Goal: Information Seeking & Learning: Understand process/instructions

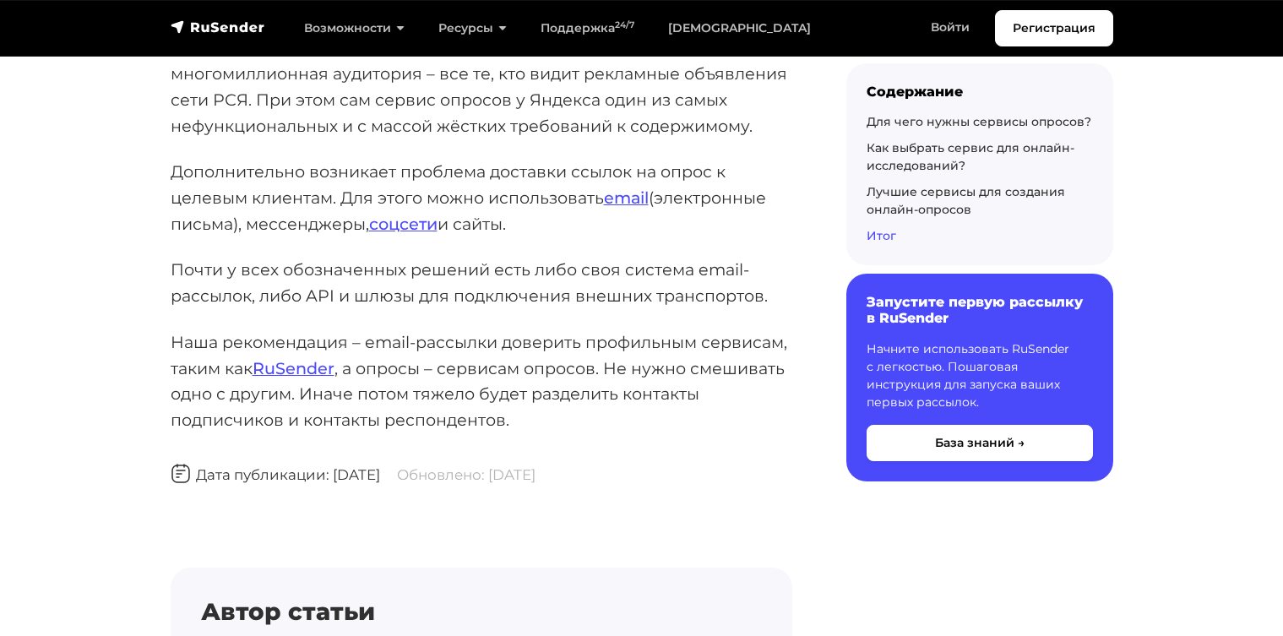
scroll to position [26334, 0]
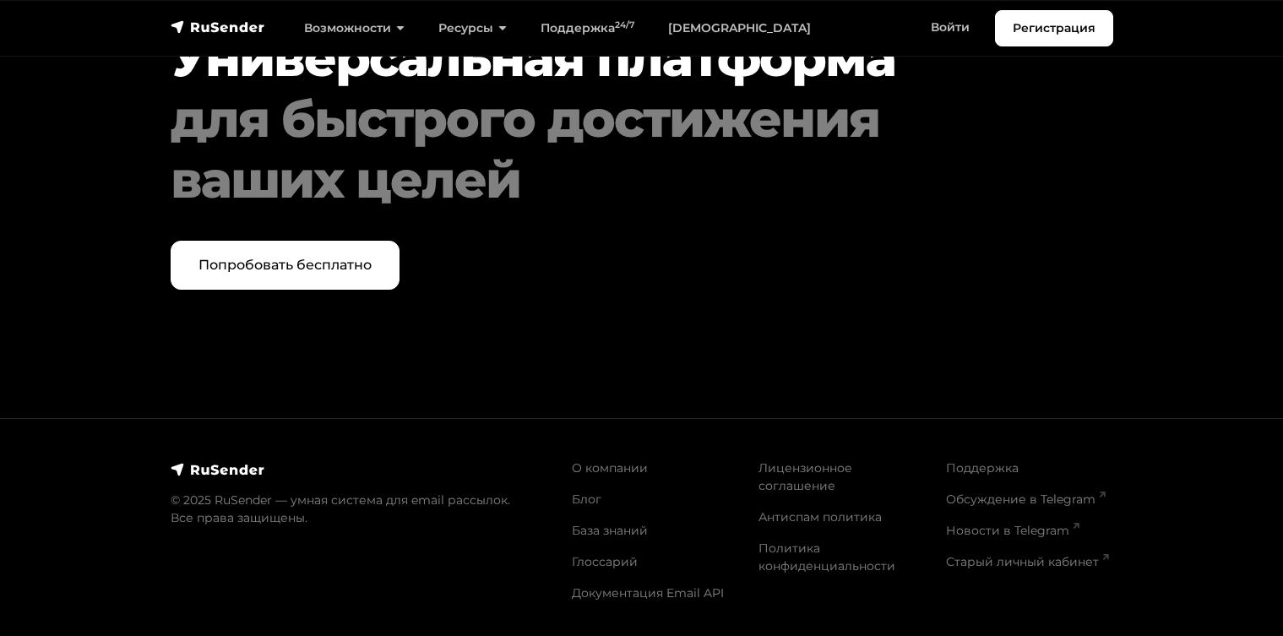
scroll to position [8148, 0]
click at [774, 483] on link "Лицензионное соглашение" at bounding box center [806, 476] width 94 height 33
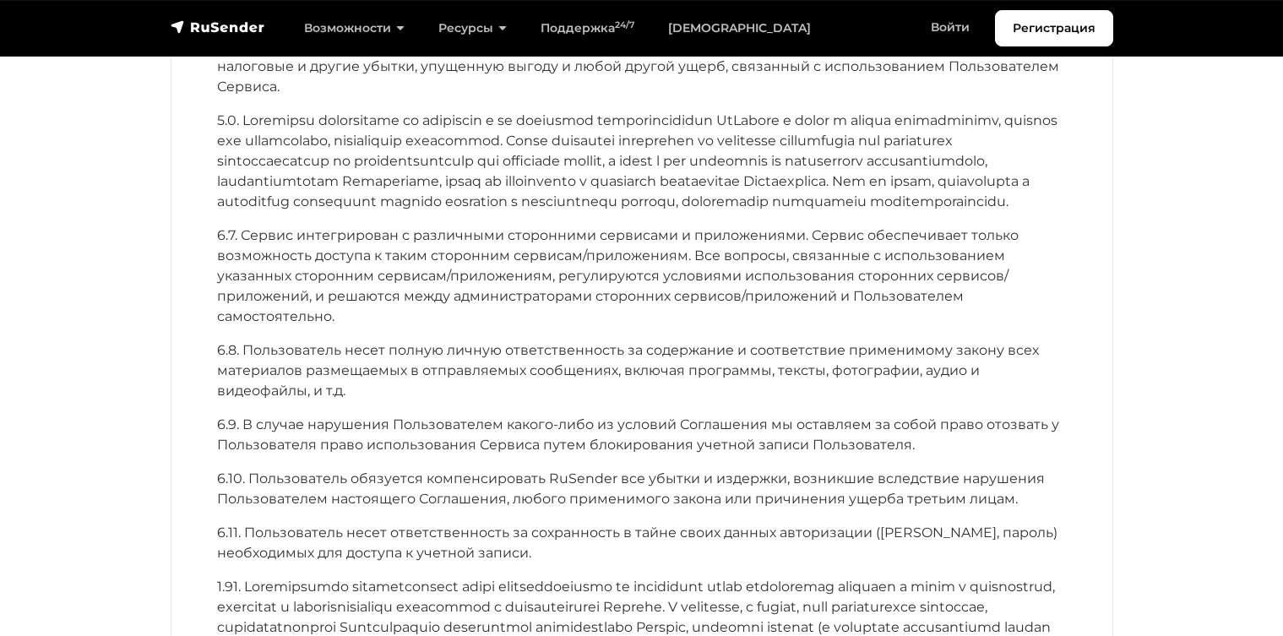
scroll to position [6462, 0]
